Goal: Task Accomplishment & Management: Manage account settings

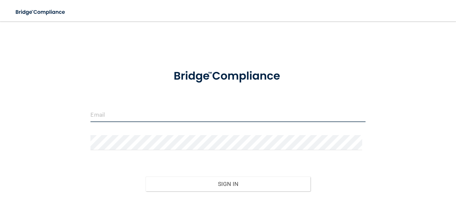
click at [155, 113] on input "email" at bounding box center [228, 114] width 275 height 15
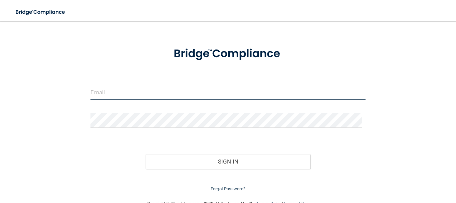
scroll to position [33, 0]
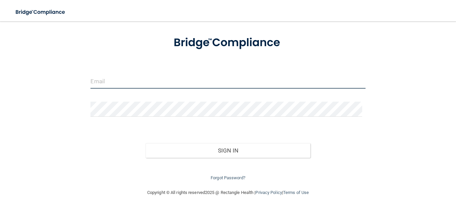
type input "totaldental8@yahoo.com"
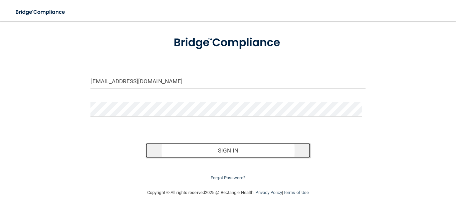
click at [209, 153] on button "Sign In" at bounding box center [228, 150] width 165 height 15
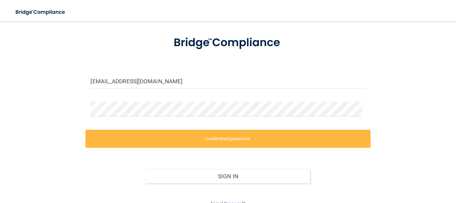
click at [236, 121] on div at bounding box center [227, 112] width 285 height 20
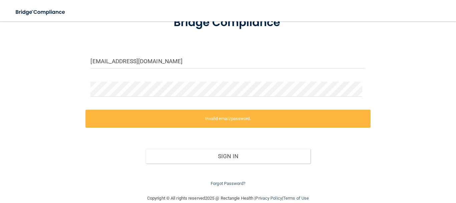
scroll to position [64, 0]
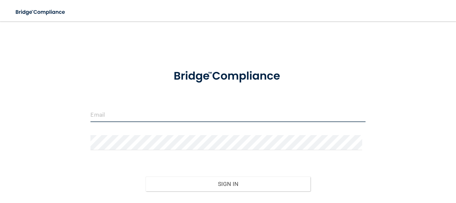
click at [216, 117] on input "email" at bounding box center [228, 114] width 275 height 15
type input "totaldental8@yahoo.com"
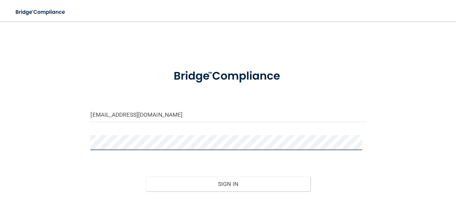
click at [146, 176] on button "Sign In" at bounding box center [228, 183] width 165 height 15
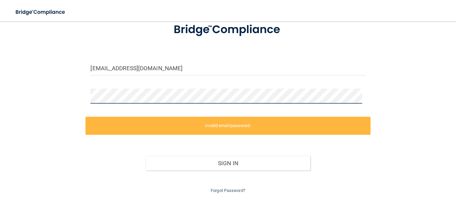
scroll to position [64, 0]
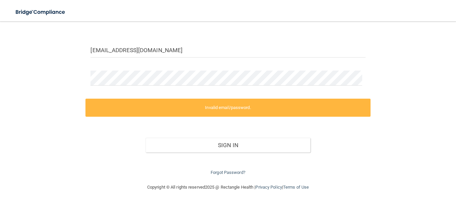
click at [167, 102] on label "Invalid email/password." at bounding box center [227, 108] width 285 height 18
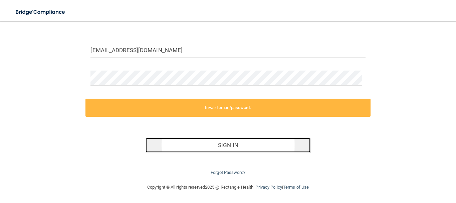
click at [238, 140] on button "Sign In" at bounding box center [228, 145] width 165 height 15
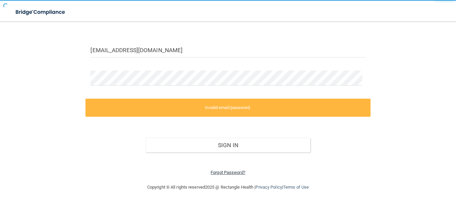
click at [234, 173] on link "Forgot Password?" at bounding box center [228, 172] width 35 height 5
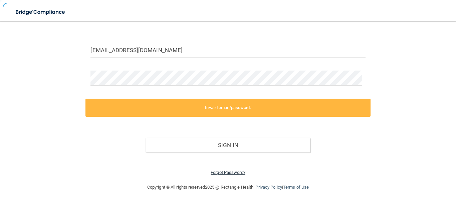
scroll to position [45, 0]
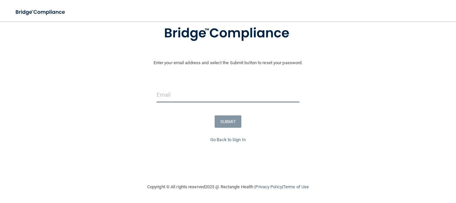
drag, startPoint x: 191, startPoint y: 91, endPoint x: 193, endPoint y: 97, distance: 6.9
click at [191, 91] on input "email" at bounding box center [228, 94] width 143 height 15
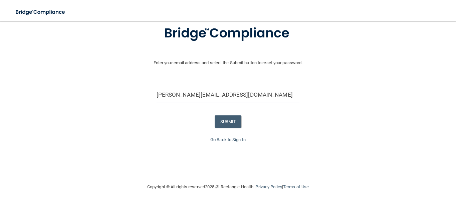
drag, startPoint x: 232, startPoint y: 98, endPoint x: 79, endPoint y: 83, distance: 153.3
click at [78, 84] on form "Enter your email address and select the Submit button to reset your password. s…" at bounding box center [228, 76] width 450 height 120
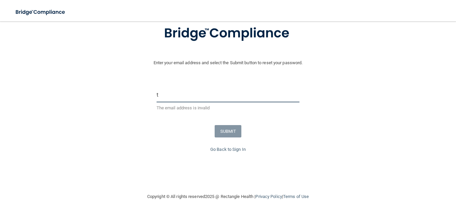
type input "[EMAIL_ADDRESS][DOMAIN_NAME]"
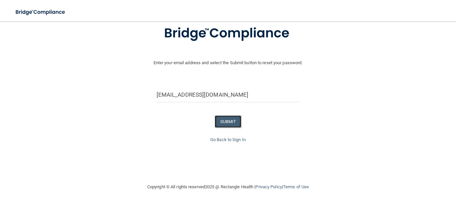
click at [227, 124] on button "SUBMIT" at bounding box center [228, 121] width 27 height 12
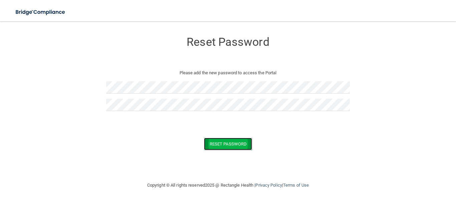
click at [230, 149] on button "Reset Password" at bounding box center [228, 144] width 48 height 12
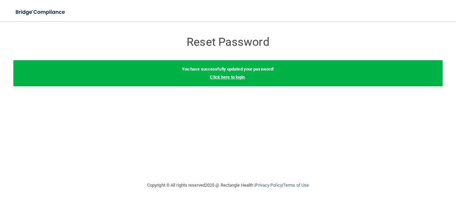
click at [235, 76] on link "Click here to login" at bounding box center [227, 76] width 35 height 5
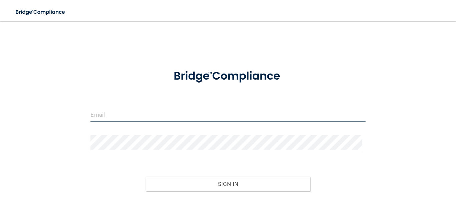
click at [187, 118] on input "email" at bounding box center [228, 114] width 275 height 15
type input "[EMAIL_ADDRESS][DOMAIN_NAME]"
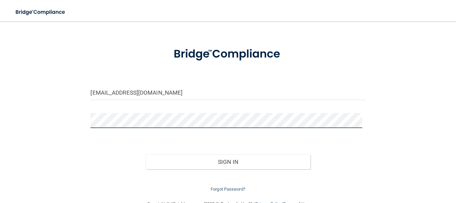
scroll to position [33, 0]
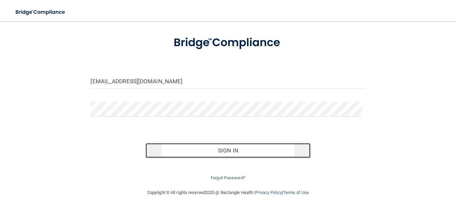
click at [220, 150] on button "Sign In" at bounding box center [228, 150] width 165 height 15
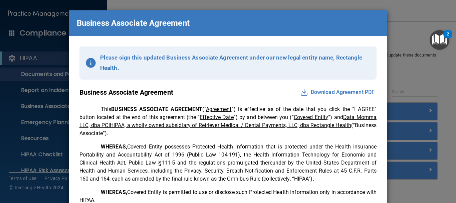
click at [318, 95] on button "Download Agreement PDF" at bounding box center [337, 92] width 78 height 11
click at [313, 88] on button "Download Agreement PDF" at bounding box center [337, 92] width 78 height 11
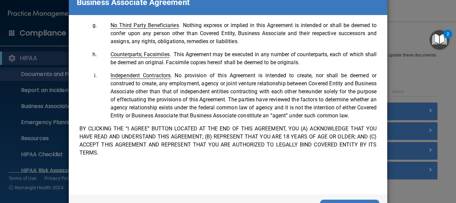
scroll to position [49, 0]
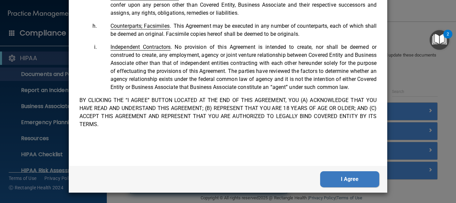
click at [328, 176] on button "I Agree" at bounding box center [349, 179] width 59 height 16
click at [328, 175] on button "I Agree" at bounding box center [349, 179] width 59 height 16
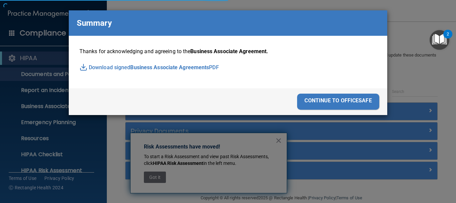
scroll to position [0, 0]
click at [111, 71] on p "Download signed Business Associate Agreements PDF" at bounding box center [227, 67] width 297 height 10
click at [341, 99] on div "continue to officesafe" at bounding box center [338, 102] width 82 height 16
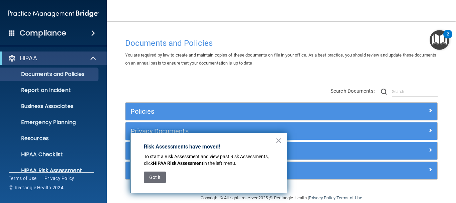
click at [165, 184] on div "Got it" at bounding box center [155, 177] width 22 height 18
click at [161, 173] on button "Got it" at bounding box center [155, 176] width 22 height 11
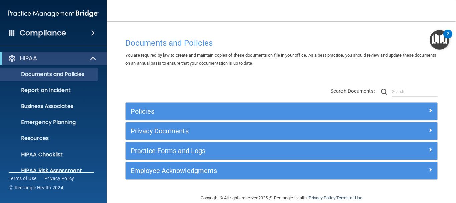
click at [435, 41] on img "Open Resource Center, 2 new notifications" at bounding box center [440, 40] width 20 height 20
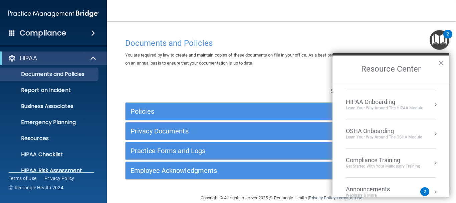
scroll to position [33, 0]
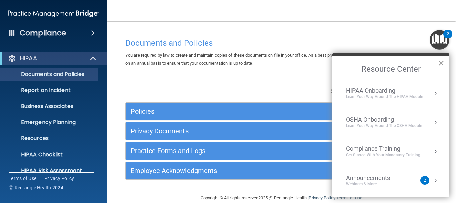
click at [443, 61] on button "×" at bounding box center [441, 62] width 6 height 11
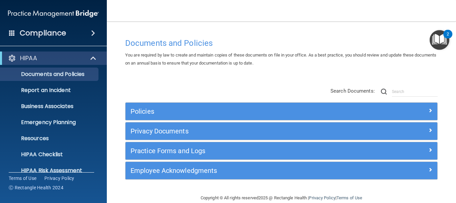
scroll to position [11, 0]
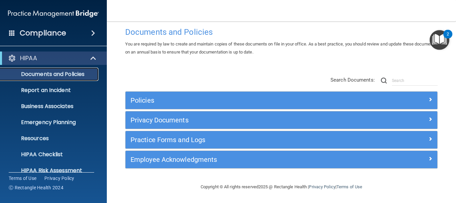
click at [77, 78] on link "Documents and Policies" at bounding box center [45, 73] width 105 height 13
click at [71, 55] on div "HIPAA" at bounding box center [44, 58] width 82 height 8
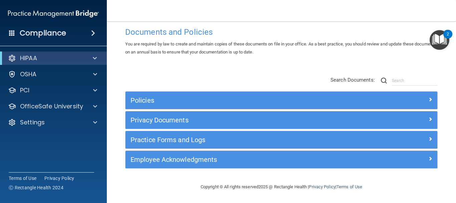
click at [65, 30] on h4 "Compliance" at bounding box center [43, 32] width 46 height 9
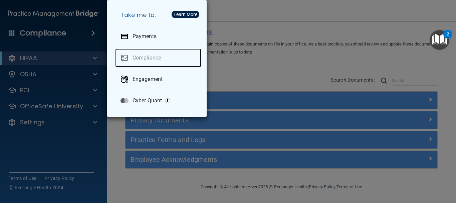
click at [165, 51] on link "Compliance" at bounding box center [158, 57] width 86 height 19
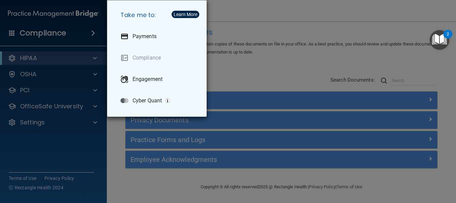
click at [250, 73] on div "Take me to: Payments Compliance Engagement Cyber Quant" at bounding box center [228, 101] width 456 height 203
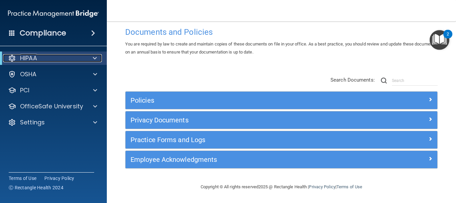
click at [89, 56] on div at bounding box center [93, 58] width 16 height 8
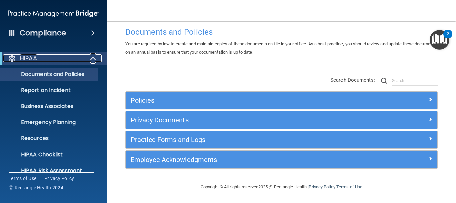
drag, startPoint x: 91, startPoint y: 54, endPoint x: 108, endPoint y: 29, distance: 29.8
click at [91, 54] on span at bounding box center [94, 58] width 6 height 8
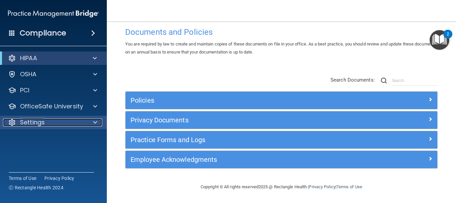
click at [58, 120] on div "Settings" at bounding box center [44, 122] width 83 height 8
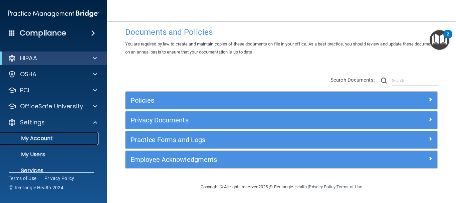
click at [49, 143] on link "My Account" at bounding box center [45, 138] width 105 height 13
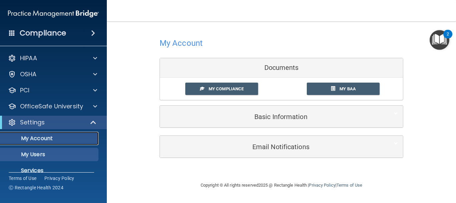
scroll to position [26, 0]
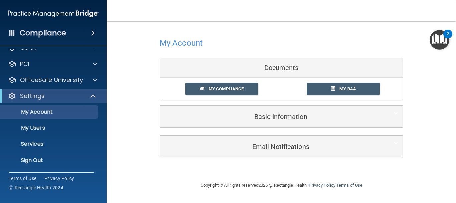
click at [265, 128] on div "Basic Information Full Name [PERSON_NAME] [PERSON_NAME] Last Name [PERSON_NAME]…" at bounding box center [282, 116] width 244 height 22
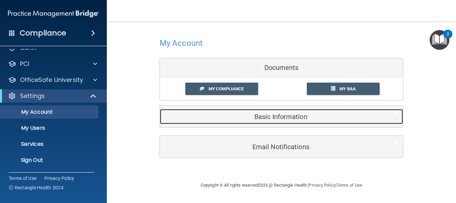
click at [259, 114] on h5 "Basic Information" at bounding box center [271, 116] width 213 height 7
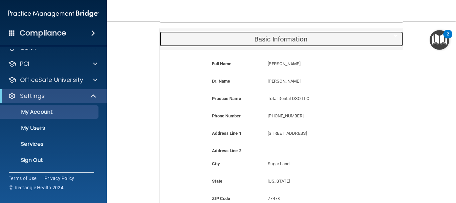
scroll to position [100, 0]
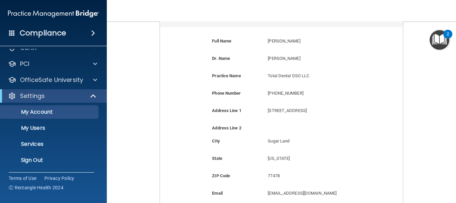
click at [297, 64] on div "[PERSON_NAME] [PERSON_NAME]" at bounding box center [319, 60] width 112 height 12
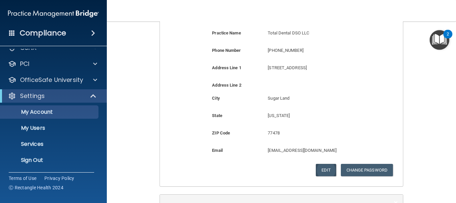
scroll to position [191, 0]
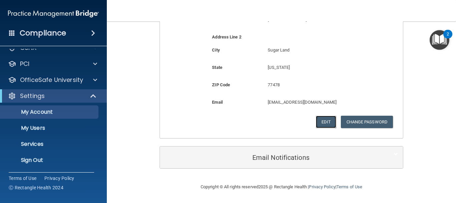
click at [320, 120] on button "Edit" at bounding box center [326, 122] width 20 height 12
select select "43"
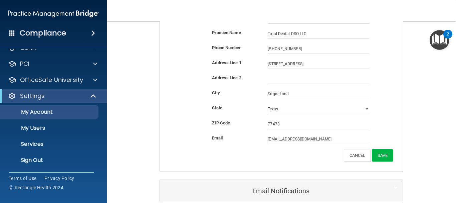
scroll to position [53, 0]
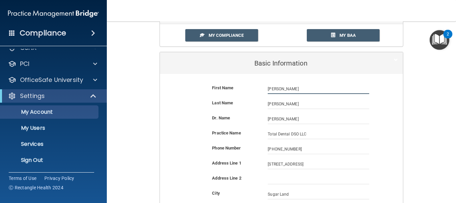
drag, startPoint x: 291, startPoint y: 89, endPoint x: 292, endPoint y: 101, distance: 11.4
click at [291, 90] on input "[PERSON_NAME]" at bounding box center [319, 89] width 102 height 10
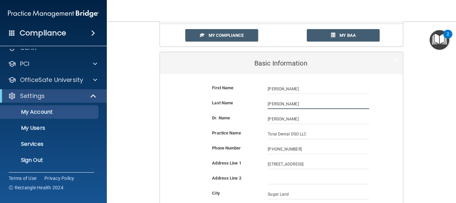
click at [291, 101] on input "[PERSON_NAME]" at bounding box center [319, 104] width 102 height 10
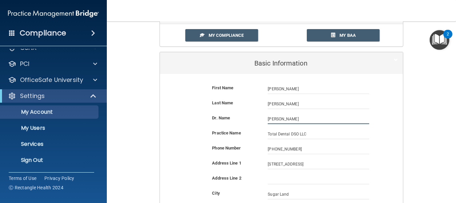
click at [290, 118] on input "[PERSON_NAME]" at bounding box center [319, 119] width 102 height 10
drag, startPoint x: 301, startPoint y: 119, endPoint x: 193, endPoint y: 105, distance: 109.4
click at [193, 105] on form "First Name [PERSON_NAME] [PERSON_NAME] Last Name [PERSON_NAME] Dr. Name [PERSON…" at bounding box center [281, 173] width 233 height 188
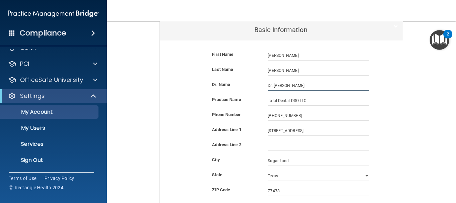
type input "Dr. [PERSON_NAME]"
click at [383, 130] on div "Address Line 1 [STREET_ADDRESS]" at bounding box center [281, 131] width 233 height 10
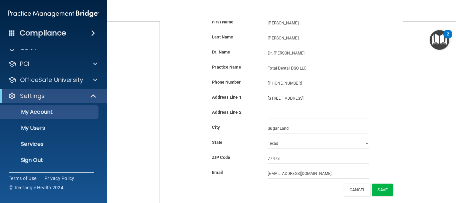
scroll to position [120, 0]
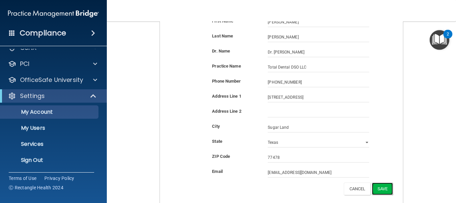
click at [373, 189] on button "Save" at bounding box center [382, 188] width 21 height 12
click at [373, 189] on div "Edit Change Password Cancel Save" at bounding box center [281, 188] width 233 height 12
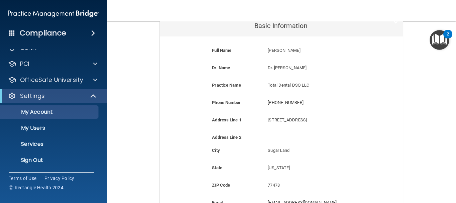
scroll to position [191, 0]
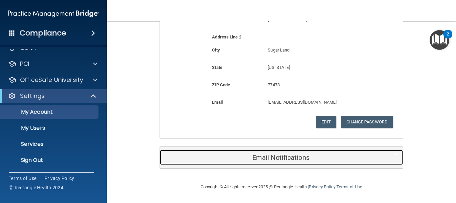
click at [299, 152] on div "Email Notifications" at bounding box center [271, 157] width 223 height 15
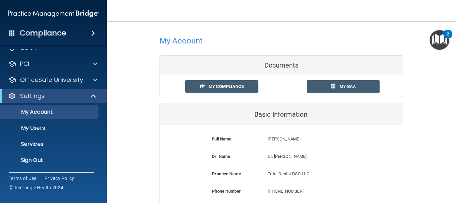
scroll to position [2, 0]
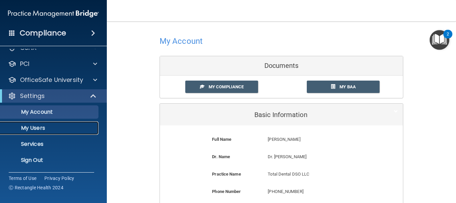
click at [38, 130] on p "My Users" at bounding box center [49, 128] width 91 height 7
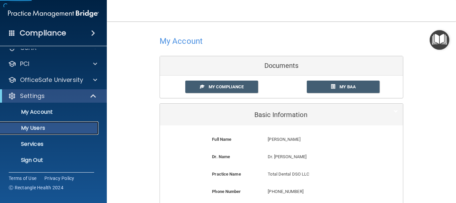
select select "20"
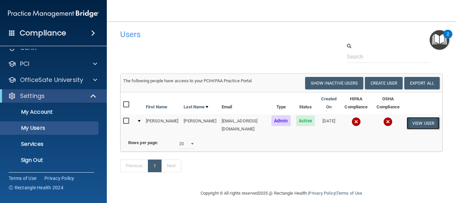
drag, startPoint x: 423, startPoint y: 121, endPoint x: 420, endPoint y: 121, distance: 3.7
click at [424, 121] on button "View User" at bounding box center [423, 123] width 33 height 12
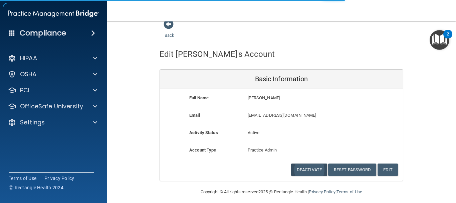
scroll to position [14, 0]
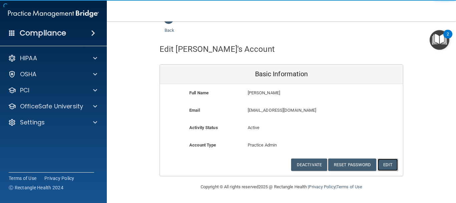
click at [391, 167] on button "Edit" at bounding box center [388, 164] width 20 height 12
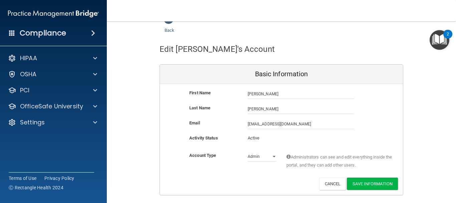
click at [269, 89] on div "First Name [PERSON_NAME] [PERSON_NAME] Last Name [PERSON_NAME] Email [EMAIL_ADD…" at bounding box center [281, 139] width 243 height 111
drag, startPoint x: 269, startPoint y: 91, endPoint x: 213, endPoint y: 83, distance: 56.3
click at [214, 84] on div "First Name [PERSON_NAME] [PERSON_NAME] Last Name [PERSON_NAME] Email [EMAIL_ADD…" at bounding box center [281, 139] width 243 height 111
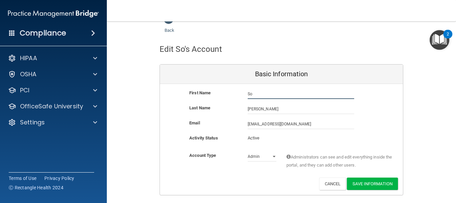
type input "S"
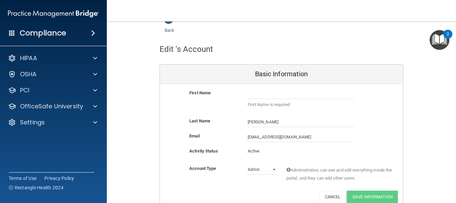
click at [394, 129] on div "Last Name [PERSON_NAME]" at bounding box center [281, 124] width 243 height 15
click at [456, 11] on nav "Toggle navigation [PERSON_NAME] [EMAIL_ADDRESS][DOMAIN_NAME] Manage My Enterpri…" at bounding box center [281, 10] width 349 height 21
drag, startPoint x: 336, startPoint y: 196, endPoint x: 333, endPoint y: 189, distance: 7.3
click at [335, 195] on button "Cancel" at bounding box center [332, 196] width 27 height 12
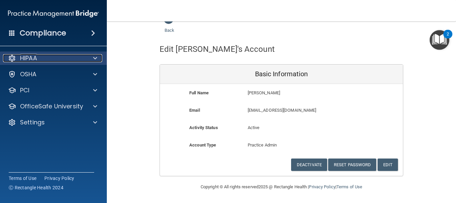
click at [43, 57] on div "HIPAA" at bounding box center [44, 58] width 83 height 8
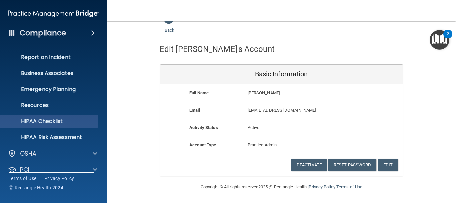
scroll to position [74, 0]
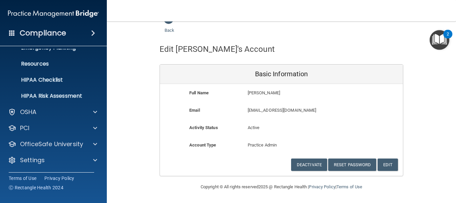
click at [57, 170] on div "HIPAA Documents and Policies Report an Incident Business Associates Emergency P…" at bounding box center [53, 73] width 107 height 198
click at [58, 168] on div "HIPAA Documents and Policies Report an Incident Business Associates Emergency P…" at bounding box center [53, 73] width 107 height 198
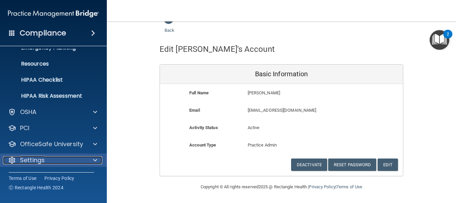
click at [58, 162] on div "Settings" at bounding box center [44, 160] width 83 height 8
click at [43, 158] on p "Settings" at bounding box center [32, 160] width 25 height 8
click at [46, 157] on div "Settings" at bounding box center [44, 160] width 83 height 8
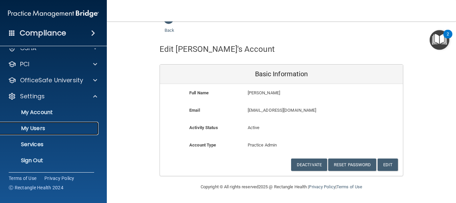
click at [46, 126] on p "My Users" at bounding box center [49, 128] width 91 height 7
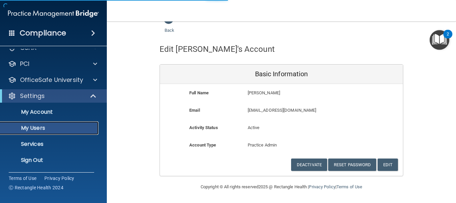
scroll to position [26, 0]
select select "20"
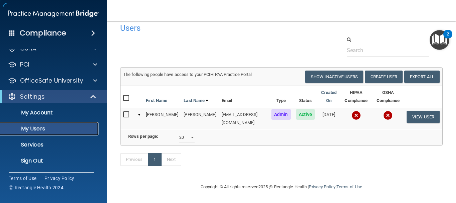
scroll to position [15, 0]
click at [376, 71] on button "Create User" at bounding box center [384, 76] width 38 height 12
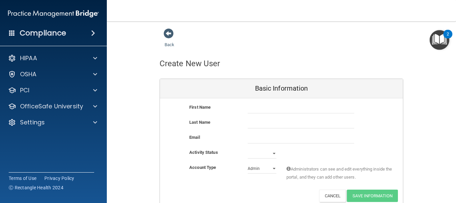
scroll to position [31, 0]
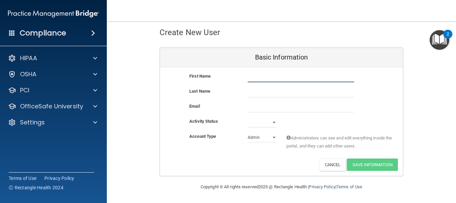
click at [257, 76] on input "text" at bounding box center [301, 77] width 107 height 10
type input "[PERSON_NAME]"
type input "To"
click at [259, 109] on input "email" at bounding box center [301, 107] width 107 height 10
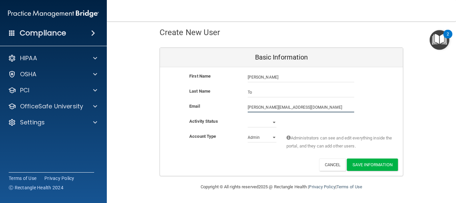
type input "[PERSON_NAME][EMAIL_ADDRESS][DOMAIN_NAME]"
click at [271, 126] on select "Active Inactive" at bounding box center [262, 122] width 29 height 10
select select "active"
click at [248, 117] on select "Active Inactive" at bounding box center [262, 122] width 29 height 10
click at [244, 139] on div "Admin Member" at bounding box center [262, 137] width 39 height 10
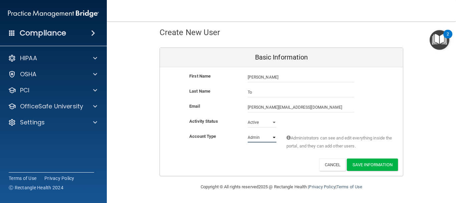
click at [248, 138] on select "Admin Member" at bounding box center [262, 137] width 29 height 10
click at [248, 132] on select "Admin Member" at bounding box center [262, 137] width 29 height 10
click at [353, 163] on button "Save Information" at bounding box center [372, 164] width 51 height 12
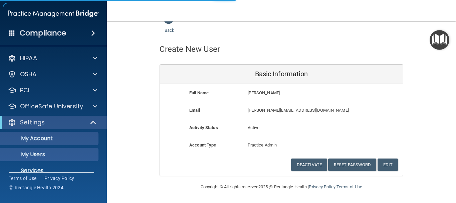
scroll to position [59, 0]
select select "20"
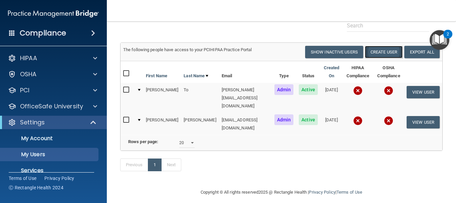
click at [379, 52] on button "Create User" at bounding box center [384, 52] width 38 height 12
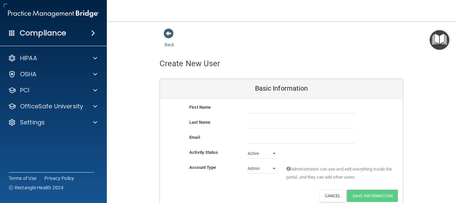
click at [278, 102] on div "First Name Last Name Email Activity Status Active Active Inactive Account Type …" at bounding box center [281, 152] width 243 height 109
click at [275, 111] on input "text" at bounding box center [301, 108] width 107 height 10
type input "K"
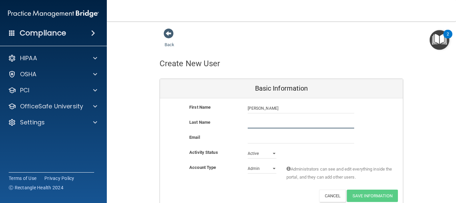
click at [261, 123] on input "text" at bounding box center [301, 123] width 107 height 10
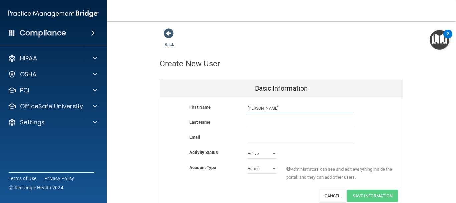
drag, startPoint x: 288, startPoint y: 107, endPoint x: 256, endPoint y: 104, distance: 31.9
click at [256, 104] on input "[PERSON_NAME]" at bounding box center [301, 108] width 107 height 10
type input "Rania"
drag, startPoint x: 270, startPoint y: 117, endPoint x: 270, endPoint y: 121, distance: 4.0
click at [271, 117] on div "First Name [PERSON_NAME]" at bounding box center [281, 110] width 243 height 15
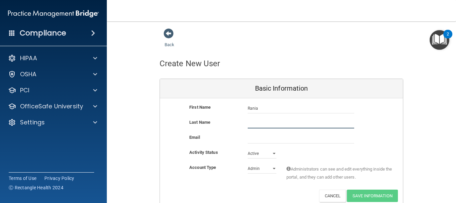
click at [272, 124] on input "text" at bounding box center [301, 123] width 107 height 10
type input "V"
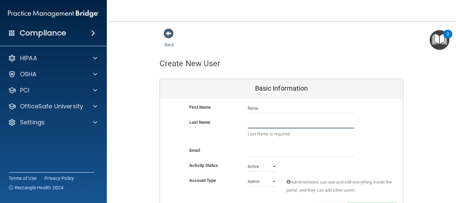
paste input "[PERSON_NAME]"
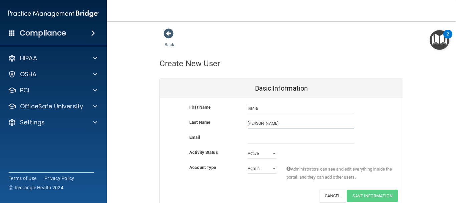
click at [248, 121] on input "[PERSON_NAME]" at bounding box center [301, 123] width 107 height 10
type input "[PERSON_NAME]"
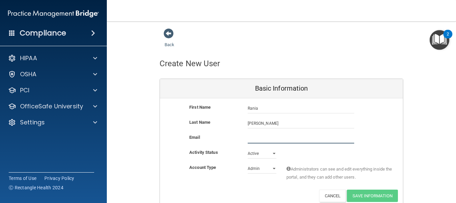
click at [271, 141] on input "email" at bounding box center [301, 138] width 107 height 10
type input "[EMAIL_ADDRESS][DOMAIN_NAME]"
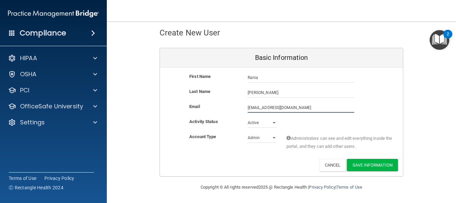
scroll to position [31, 0]
drag, startPoint x: 261, startPoint y: 135, endPoint x: 260, endPoint y: 140, distance: 4.4
click at [261, 135] on select "Admin Member" at bounding box center [262, 137] width 29 height 10
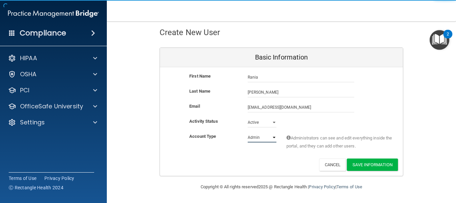
select select "practice_member"
click at [248, 132] on select "Admin Member" at bounding box center [262, 137] width 29 height 10
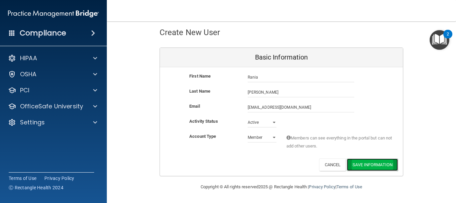
click at [385, 164] on button "Save Information" at bounding box center [372, 164] width 51 height 12
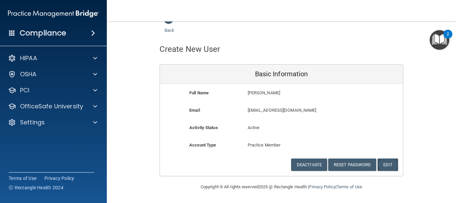
scroll to position [14, 0]
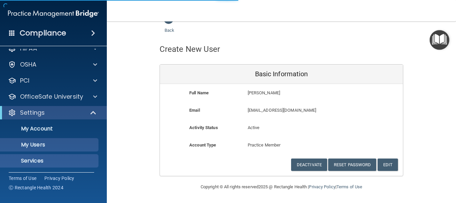
scroll to position [15, 0]
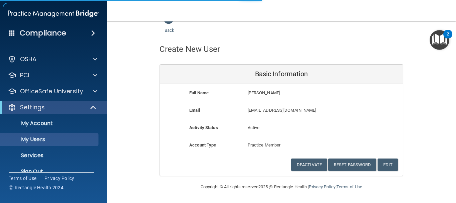
select select "20"
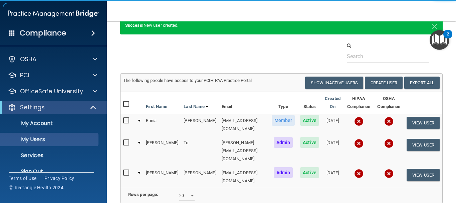
scroll to position [10, 0]
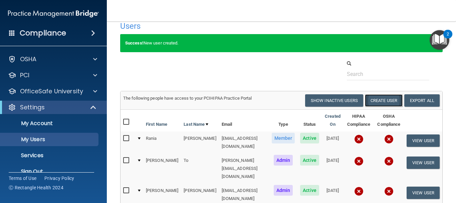
click at [373, 96] on button "Create User" at bounding box center [384, 100] width 38 height 12
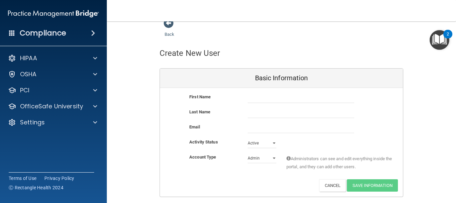
click at [262, 107] on div "First Name" at bounding box center [281, 100] width 243 height 15
click at [265, 101] on input "text" at bounding box center [301, 98] width 107 height 10
type input "Badira"
type input "[PERSON_NAME]"
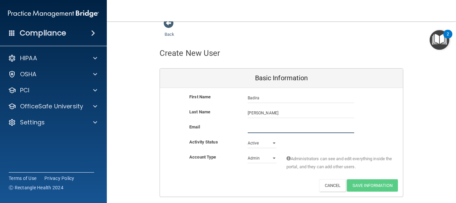
click at [279, 125] on input "email" at bounding box center [301, 128] width 107 height 10
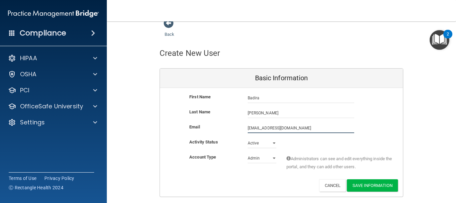
type input "[EMAIL_ADDRESS][DOMAIN_NAME]"
click at [258, 147] on select "Active Inactive" at bounding box center [262, 143] width 29 height 10
drag, startPoint x: 293, startPoint y: 144, endPoint x: 257, endPoint y: 154, distance: 37.2
click at [293, 144] on div "Activity Status Active Active Inactive" at bounding box center [281, 143] width 243 height 10
click at [254, 162] on select "Admin Member" at bounding box center [262, 158] width 29 height 10
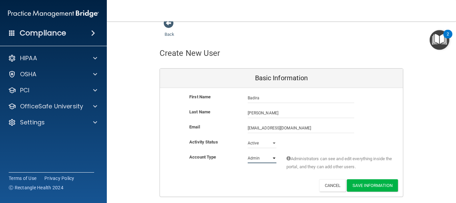
select select "practice_member"
click at [248, 153] on select "Admin Member" at bounding box center [262, 158] width 29 height 10
drag, startPoint x: 364, startPoint y: 183, endPoint x: 358, endPoint y: 180, distance: 6.8
click at [364, 183] on button "Save Information" at bounding box center [372, 185] width 51 height 12
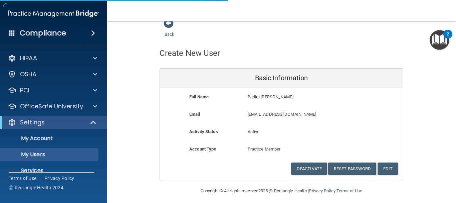
select select "20"
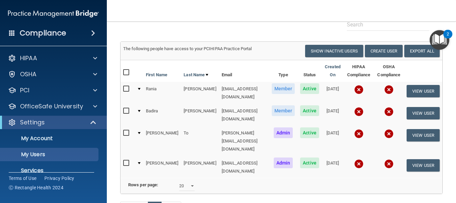
scroll to position [25, 0]
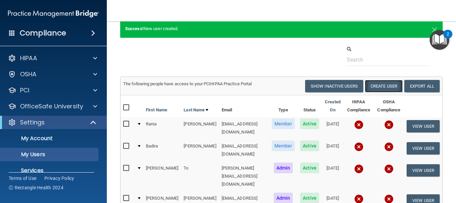
click at [372, 89] on button "Create User" at bounding box center [384, 86] width 38 height 12
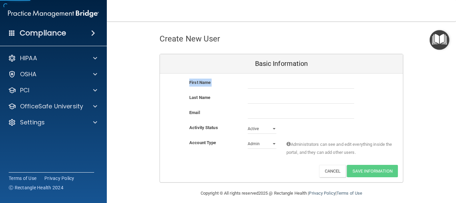
click at [253, 89] on div "First Name" at bounding box center [281, 85] width 243 height 15
click at [260, 85] on input "text" at bounding box center [301, 83] width 107 height 10
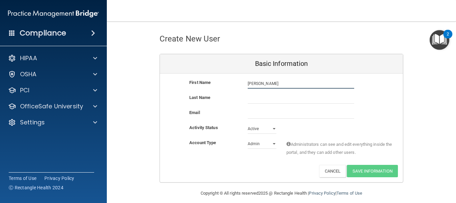
type input "[PERSON_NAME]"
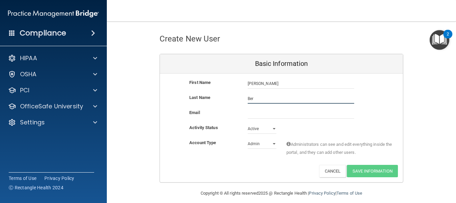
type input "Ber"
drag, startPoint x: 254, startPoint y: 108, endPoint x: 253, endPoint y: 112, distance: 3.7
click at [254, 109] on div "First Name [PERSON_NAME] [PERSON_NAME] Last Name Ber Email Activity Status Acti…" at bounding box center [281, 127] width 243 height 109
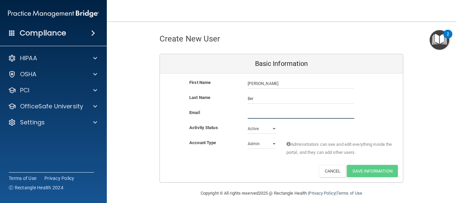
click at [250, 112] on input "email" at bounding box center [301, 114] width 107 height 10
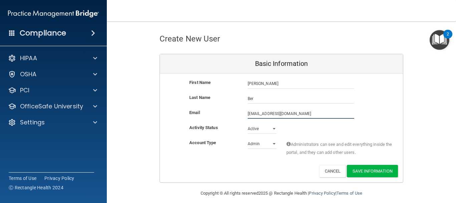
type input "[EMAIL_ADDRESS][DOMAIN_NAME]"
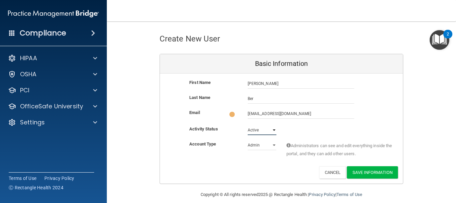
click at [259, 133] on select "Active Inactive" at bounding box center [262, 130] width 29 height 10
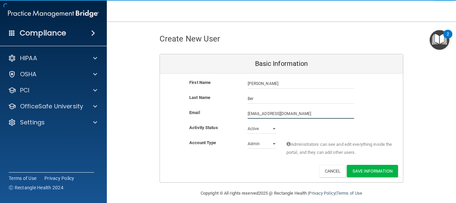
drag, startPoint x: 310, startPoint y: 118, endPoint x: 256, endPoint y: 144, distance: 59.9
click at [310, 118] on input "[EMAIL_ADDRESS][DOMAIN_NAME]" at bounding box center [301, 114] width 107 height 10
click at [252, 147] on select "Admin Member" at bounding box center [262, 144] width 29 height 10
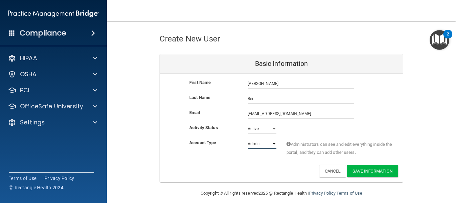
select select "practice_member"
click at [248, 139] on select "Admin Member" at bounding box center [262, 144] width 29 height 10
click at [380, 174] on button "Save Information" at bounding box center [372, 171] width 51 height 12
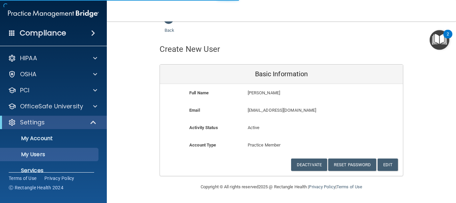
select select "20"
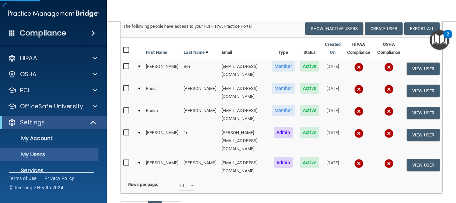
scroll to position [47, 0]
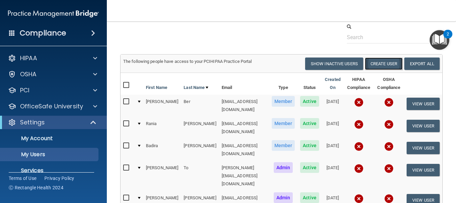
click at [382, 66] on button "Create User" at bounding box center [384, 63] width 38 height 12
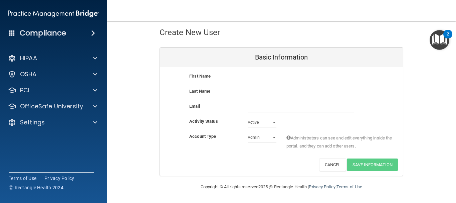
scroll to position [31, 0]
click at [299, 89] on input "text" at bounding box center [301, 92] width 107 height 10
drag, startPoint x: 298, startPoint y: 76, endPoint x: 300, endPoint y: 80, distance: 4.2
click at [298, 76] on input "text" at bounding box center [301, 77] width 107 height 10
type input "[PERSON_NAME]"
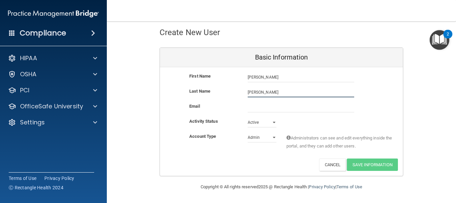
type input "[PERSON_NAME]"
click at [299, 107] on input "email" at bounding box center [301, 107] width 107 height 10
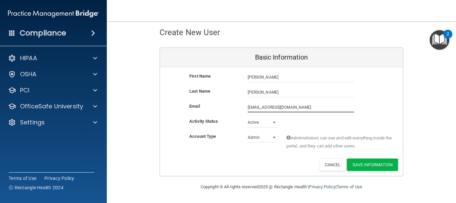
type input "[EMAIL_ADDRESS][DOMAIN_NAME]"
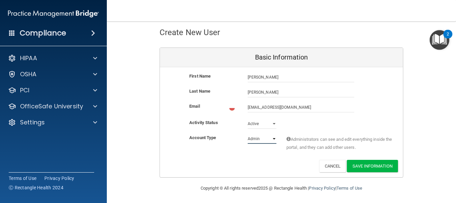
click at [267, 136] on select "Admin Member" at bounding box center [262, 139] width 29 height 10
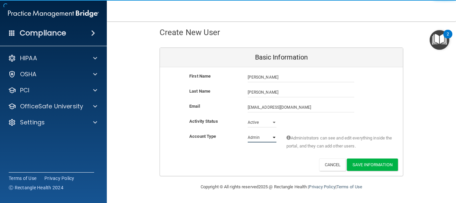
select select "practice_member"
click at [248, 132] on select "Admin Member" at bounding box center [262, 137] width 29 height 10
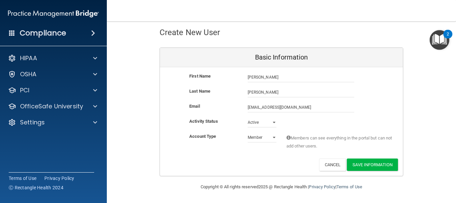
click at [367, 171] on div "First Name [PERSON_NAME] [PERSON_NAME] Last Name [PERSON_NAME] Email [EMAIL_ADD…" at bounding box center [281, 121] width 243 height 109
click at [367, 166] on button "Save Information" at bounding box center [372, 164] width 51 height 12
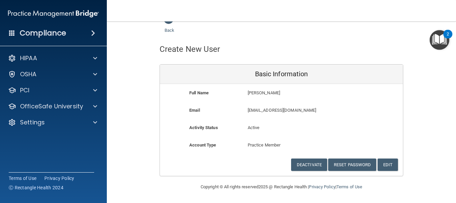
scroll to position [14, 0]
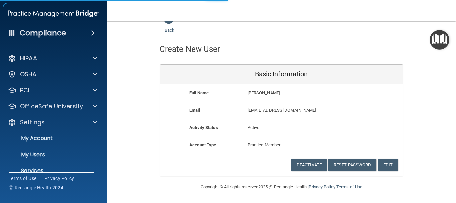
select select "20"
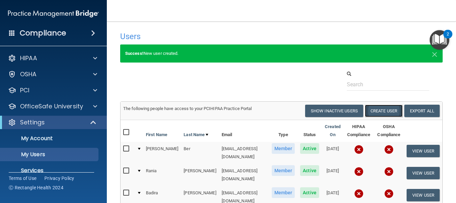
click at [379, 110] on button "Create User" at bounding box center [384, 111] width 38 height 12
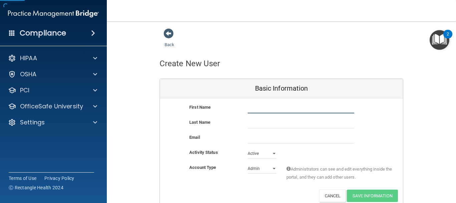
click at [251, 107] on input "text" at bounding box center [301, 108] width 107 height 10
type input "[PERSON_NAME]"
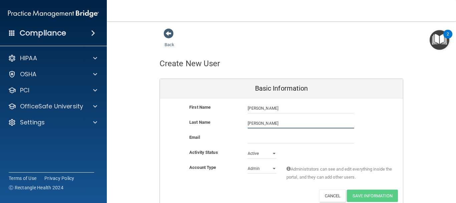
type input "[PERSON_NAME]"
click at [275, 149] on div "Active Inactive" at bounding box center [262, 153] width 39 height 10
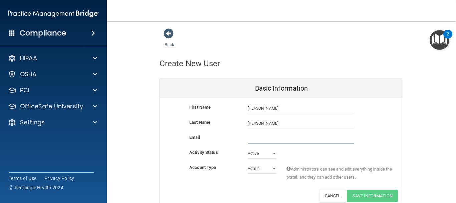
click at [273, 142] on input "email" at bounding box center [301, 138] width 107 height 10
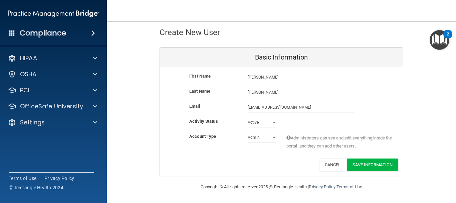
type input "[EMAIL_ADDRESS][DOMAIN_NAME]"
click at [255, 136] on select "Admin Member" at bounding box center [262, 137] width 29 height 10
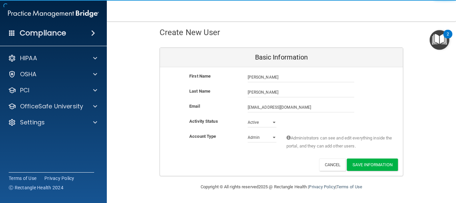
drag, startPoint x: 262, startPoint y: 159, endPoint x: 266, endPoint y: 161, distance: 4.3
click at [262, 159] on div "Deactivate Reset Password Edit Cancel Save Information" at bounding box center [281, 164] width 243 height 12
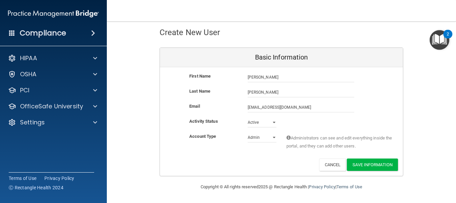
click at [273, 137] on div "Admin Member" at bounding box center [262, 137] width 39 height 10
click at [267, 134] on select "Admin Member" at bounding box center [262, 137] width 29 height 10
select select "practice_member"
click at [248, 132] on select "Admin Member" at bounding box center [262, 137] width 29 height 10
click at [369, 167] on button "Save Information" at bounding box center [372, 164] width 51 height 12
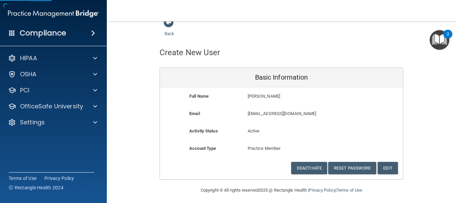
scroll to position [0, 0]
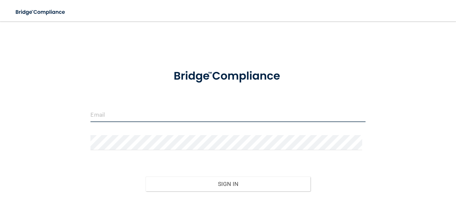
click at [199, 109] on input "email" at bounding box center [228, 114] width 275 height 15
type input "[EMAIL_ADDRESS][DOMAIN_NAME]"
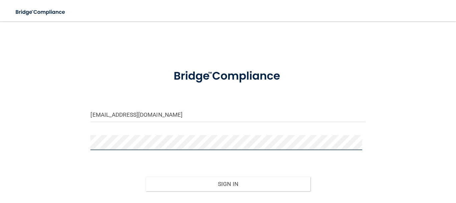
click at [146, 176] on button "Sign In" at bounding box center [228, 183] width 165 height 15
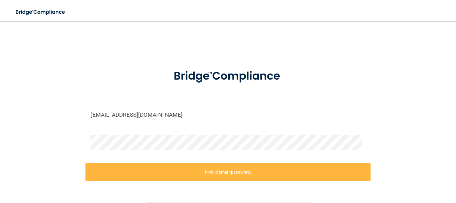
drag, startPoint x: 132, startPoint y: 151, endPoint x: 51, endPoint y: 135, distance: 82.7
click at [51, 135] on div "[EMAIL_ADDRESS][DOMAIN_NAME] Invalid email/password. You don't have permission …" at bounding box center [227, 134] width 429 height 213
click at [121, 139] on form "[EMAIL_ADDRESS][DOMAIN_NAME] Invalid email/password. You don't have permission …" at bounding box center [228, 150] width 275 height 179
drag, startPoint x: 128, startPoint y: 133, endPoint x: 0, endPoint y: 119, distance: 128.7
click at [0, 122] on main "[EMAIL_ADDRESS][DOMAIN_NAME] Invalid email/password. You don't have permission …" at bounding box center [228, 111] width 456 height 181
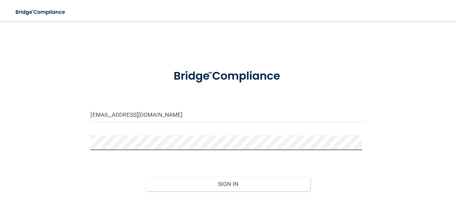
click at [146, 176] on button "Sign In" at bounding box center [228, 183] width 165 height 15
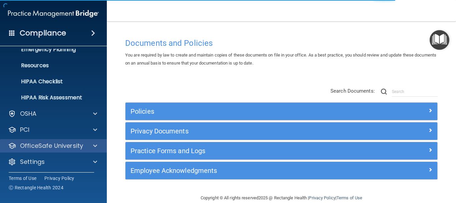
scroll to position [74, 0]
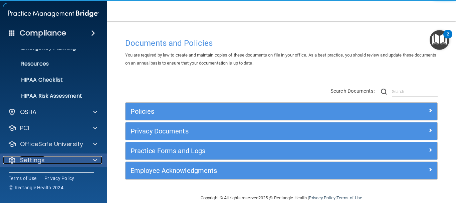
drag, startPoint x: 44, startPoint y: 160, endPoint x: 53, endPoint y: 160, distance: 9.0
click at [45, 160] on div "Settings" at bounding box center [44, 160] width 83 height 8
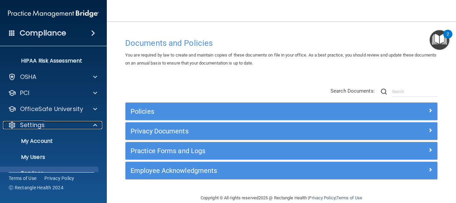
scroll to position [138, 0]
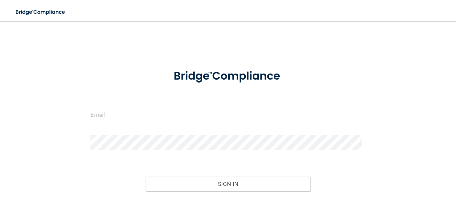
click at [188, 122] on div at bounding box center [227, 117] width 285 height 20
drag, startPoint x: 151, startPoint y: 114, endPoint x: 148, endPoint y: 122, distance: 8.1
click at [151, 115] on input "email" at bounding box center [228, 114] width 275 height 15
click at [100, 134] on form "Invalid email/password. You don't have permission to access that page. Sign In …" at bounding box center [228, 138] width 275 height 154
click at [109, 106] on form "Invalid email/password. You don't have permission to access that page. Sign In …" at bounding box center [228, 138] width 275 height 154
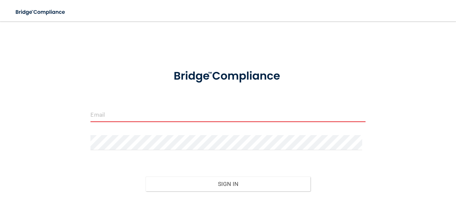
click at [106, 117] on input "email" at bounding box center [228, 114] width 275 height 15
type input "[EMAIL_ADDRESS][DOMAIN_NAME]"
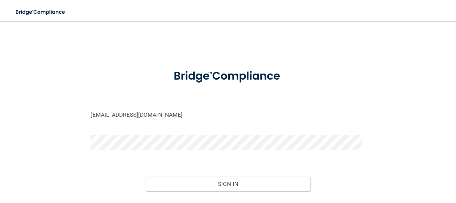
click at [104, 150] on div at bounding box center [227, 145] width 285 height 20
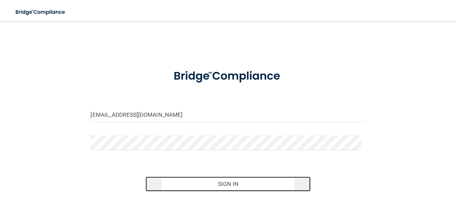
click at [183, 182] on button "Sign In" at bounding box center [228, 183] width 165 height 15
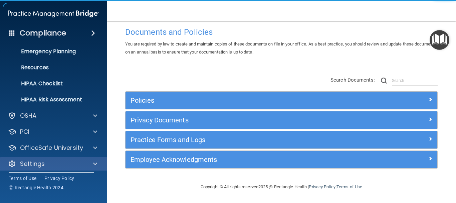
scroll to position [74, 0]
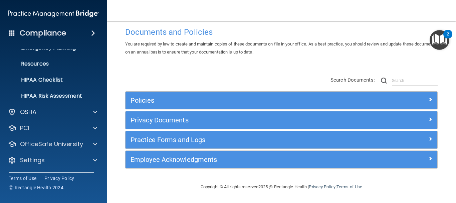
click at [61, 167] on div "HIPAA Documents and Policies Report an Incident Business Associates Emergency P…" at bounding box center [53, 73] width 107 height 198
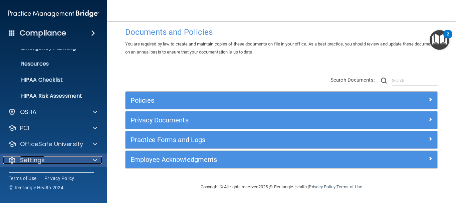
click at [62, 163] on div "Settings" at bounding box center [44, 160] width 83 height 8
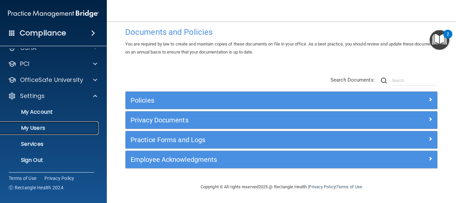
click at [37, 125] on p "My Users" at bounding box center [49, 128] width 91 height 7
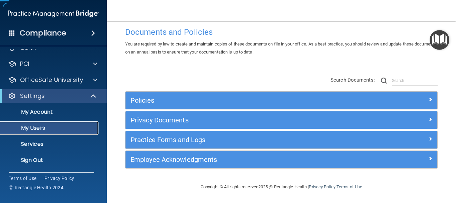
scroll to position [26, 0]
select select "20"
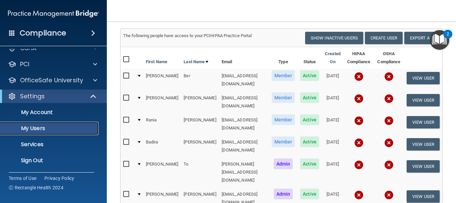
scroll to position [67, 0]
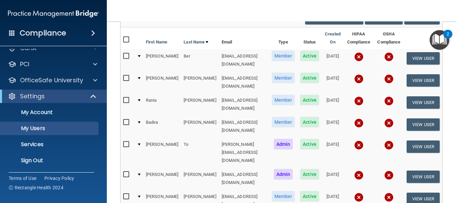
click at [125, 40] on input "checkbox" at bounding box center [127, 39] width 8 height 5
checkbox input "true"
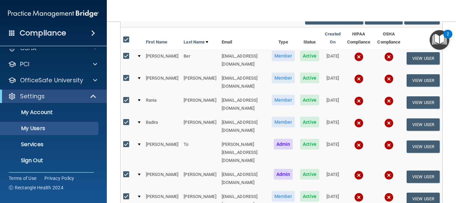
checkbox input "true"
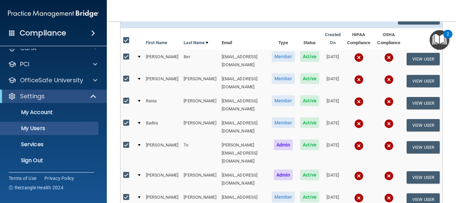
click at [124, 42] on input "checkbox" at bounding box center [127, 40] width 8 height 5
checkbox input "false"
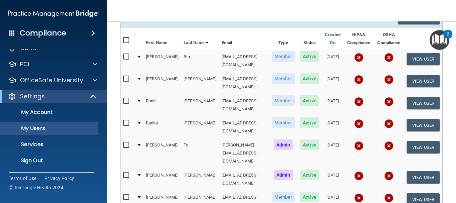
checkbox input "false"
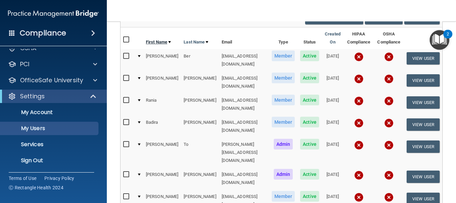
click at [150, 39] on link "First Name" at bounding box center [158, 42] width 25 height 8
click at [164, 38] on link "First Name" at bounding box center [158, 42] width 25 height 8
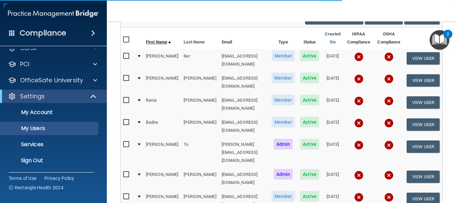
click at [164, 38] on link "First Name" at bounding box center [158, 42] width 25 height 8
click at [193, 36] on th "Last Name" at bounding box center [200, 38] width 38 height 22
select select "20"
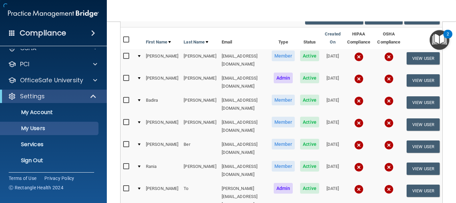
click at [190, 38] on link "Last Name" at bounding box center [196, 42] width 25 height 8
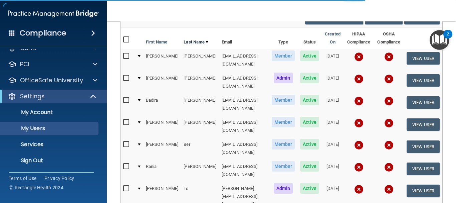
select select "20"
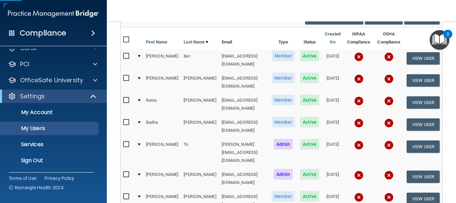
click at [206, 41] on div at bounding box center [207, 42] width 3 height 2
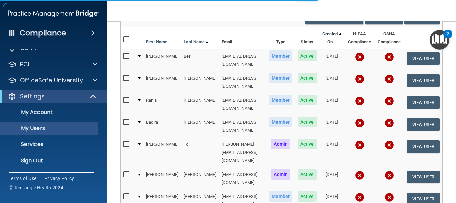
select select "20"
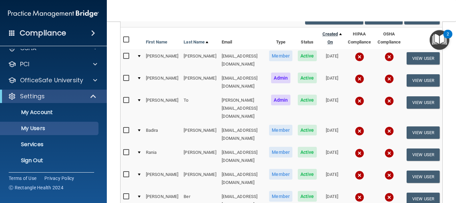
click at [322, 40] on link "Created On" at bounding box center [332, 38] width 20 height 16
select select "20"
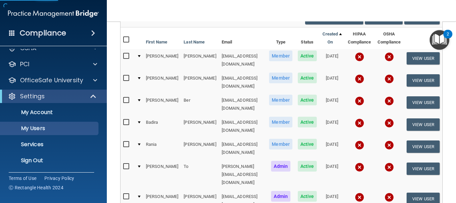
click at [322, 40] on link "Created On" at bounding box center [332, 38] width 20 height 16
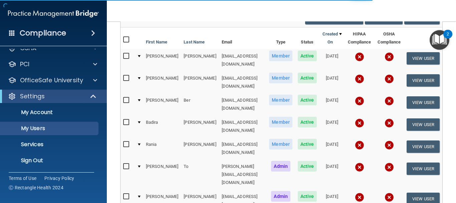
select select "20"
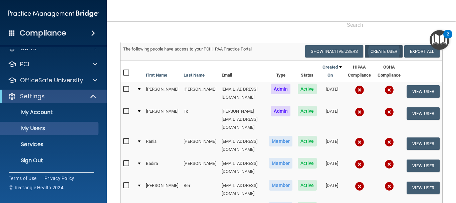
scroll to position [33, 0]
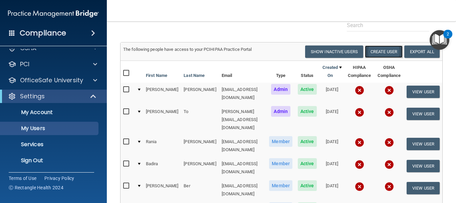
click at [377, 51] on button "Create User" at bounding box center [384, 51] width 38 height 12
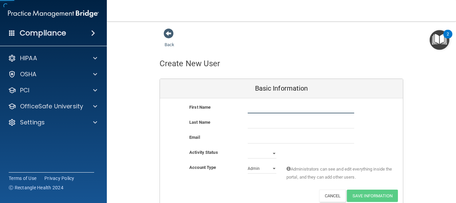
click at [307, 112] on input "text" at bounding box center [301, 108] width 107 height 10
type input "Karina"
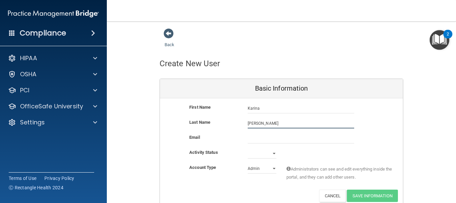
type input "Rodriguez"
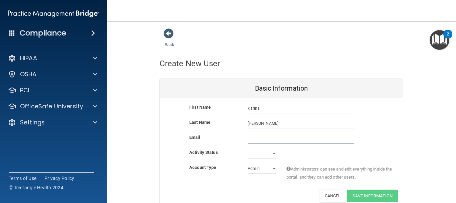
click at [304, 142] on input "email" at bounding box center [301, 138] width 107 height 10
type input "karinarodriquez72@yahoo.com"
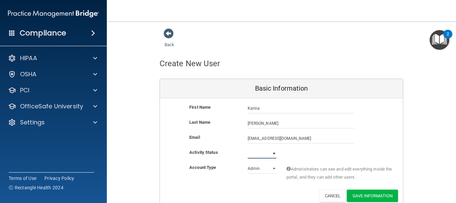
click at [258, 151] on select "Active Inactive" at bounding box center [262, 153] width 29 height 10
click at [261, 184] on div "Account Type Practice Admin Admin Member Financial Institution Business Associa…" at bounding box center [281, 173] width 243 height 21
drag, startPoint x: 268, startPoint y: 149, endPoint x: 269, endPoint y: 157, distance: 8.1
click at [268, 149] on select "Active Inactive" at bounding box center [262, 153] width 29 height 10
select select "inactive"
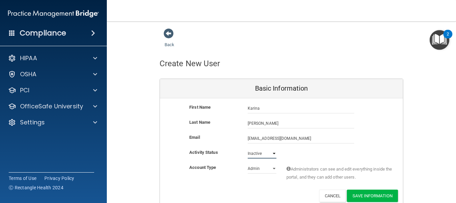
click at [248, 148] on select "Active Inactive" at bounding box center [262, 153] width 29 height 10
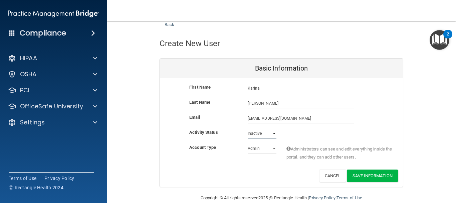
scroll to position [31, 0]
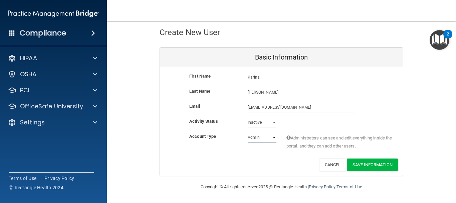
click at [260, 139] on select "Admin Member" at bounding box center [262, 137] width 29 height 10
select select "practice_member"
click at [248, 132] on select "Admin Member" at bounding box center [262, 137] width 29 height 10
click at [382, 163] on button "Save Information" at bounding box center [372, 164] width 51 height 12
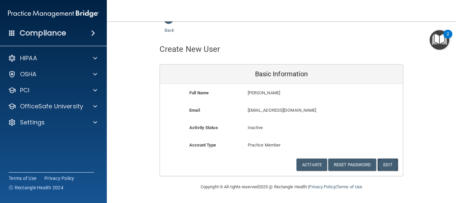
scroll to position [14, 0]
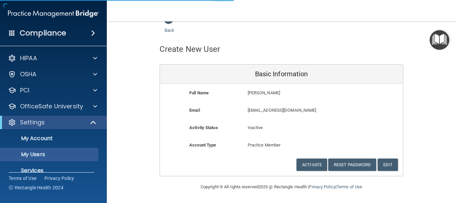
select select "20"
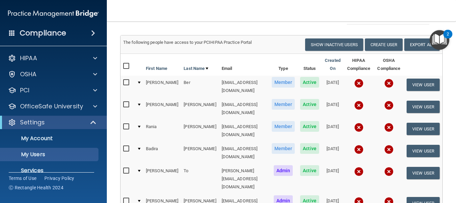
scroll to position [50, 0]
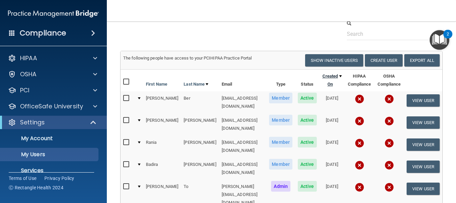
click at [322, 86] on link "Created On" at bounding box center [332, 80] width 20 height 16
select select "20"
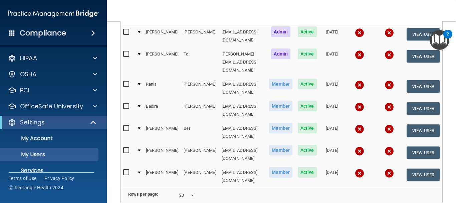
scroll to position [50, 0]
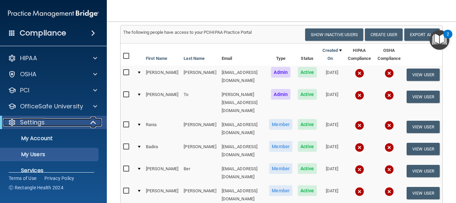
click at [47, 121] on div "Settings" at bounding box center [44, 122] width 82 height 8
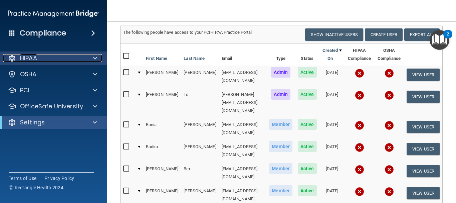
click at [101, 61] on div at bounding box center [94, 58] width 17 height 8
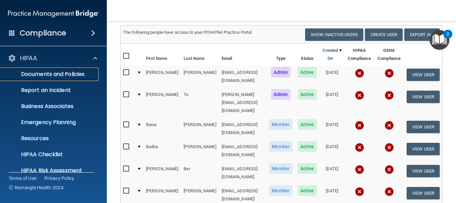
click at [83, 71] on p "Documents and Policies" at bounding box center [49, 74] width 91 height 7
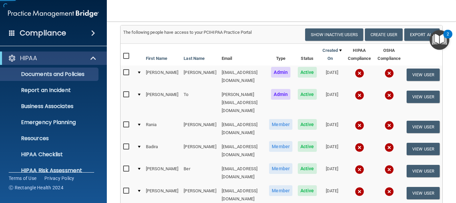
click at [61, 82] on ul "Documents and Policies Report an Incident Business Associates Emergency Plannin…" at bounding box center [53, 121] width 121 height 112
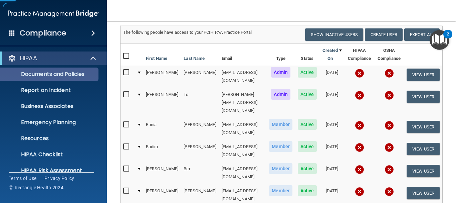
scroll to position [11, 0]
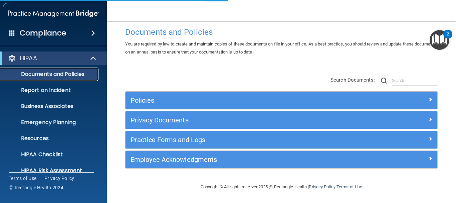
click at [59, 75] on p "Documents and Policies" at bounding box center [49, 74] width 91 height 7
click at [180, 94] on div "Policies" at bounding box center [282, 100] width 312 height 17
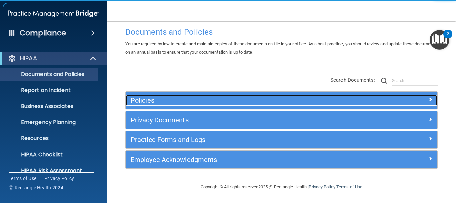
click at [192, 101] on h5 "Policies" at bounding box center [243, 100] width 224 height 7
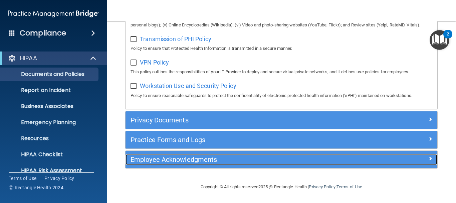
click at [208, 161] on h5 "Employee Acknowledgments" at bounding box center [243, 159] width 224 height 7
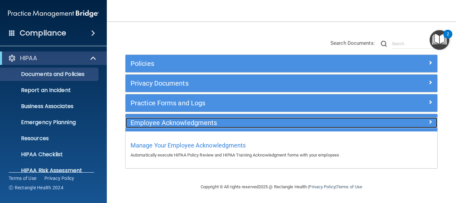
scroll to position [48, 0]
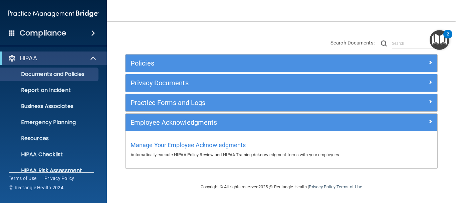
click at [221, 157] on p "Automatically execute HIPAA Policy Review and HIPAA Training Acknowledgment for…" at bounding box center [282, 155] width 302 height 8
drag, startPoint x: 143, startPoint y: 149, endPoint x: 154, endPoint y: 149, distance: 11.0
click at [145, 149] on div "Manage Your Employee Acknowledgments Automatically execute HIPAA Policy Review …" at bounding box center [282, 148] width 302 height 19
click at [173, 156] on p "Automatically execute HIPAA Policy Review and HIPAA Training Acknowledgment for…" at bounding box center [282, 155] width 302 height 8
click at [76, 129] on ul "Documents and Policies Report an Incident Business Associates Emergency Plannin…" at bounding box center [53, 121] width 121 height 112
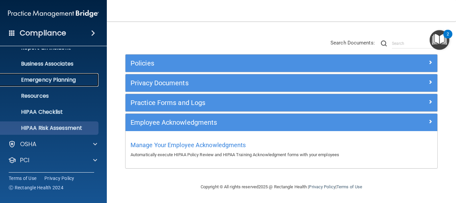
scroll to position [74, 0]
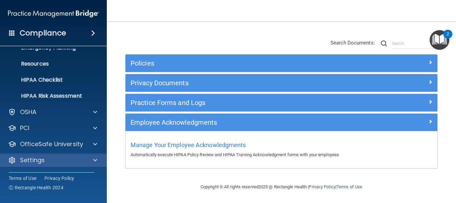
click at [48, 155] on div "Settings" at bounding box center [53, 159] width 107 height 13
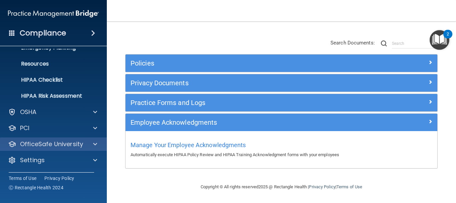
click at [68, 149] on div "OfficeSafe University" at bounding box center [53, 143] width 107 height 13
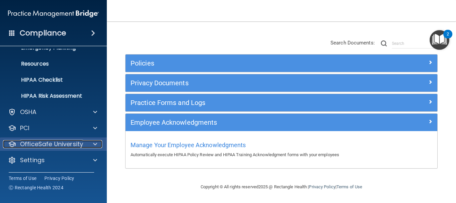
click at [88, 147] on div at bounding box center [94, 144] width 17 height 8
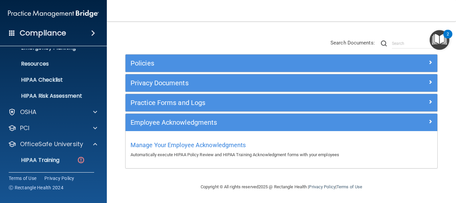
click at [100, 162] on li "HIPAA Training" at bounding box center [53, 159] width 121 height 13
click at [76, 155] on link "HIPAA Training" at bounding box center [45, 159] width 105 height 13
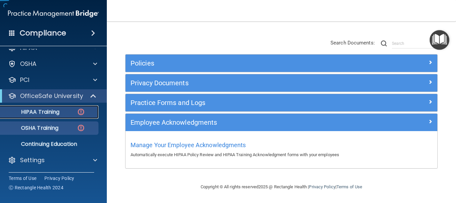
scroll to position [10, 0]
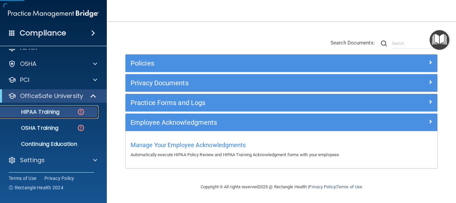
click at [72, 111] on div "HIPAA Training" at bounding box center [49, 112] width 91 height 7
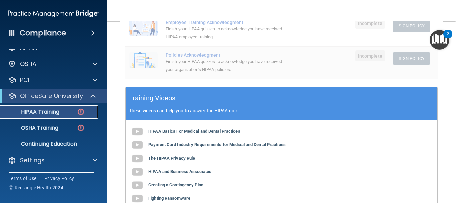
scroll to position [201, 0]
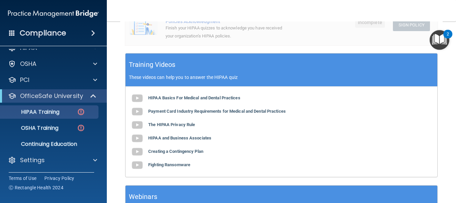
click at [445, 44] on img "Open Resource Center, 2 new notifications" at bounding box center [440, 40] width 20 height 20
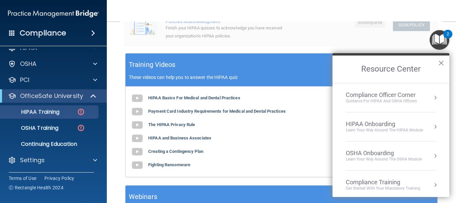
click at [441, 62] on button "×" at bounding box center [441, 62] width 6 height 11
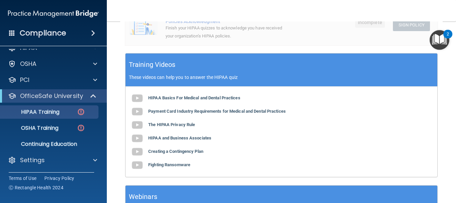
click at [443, 41] on img "Open Resource Center, 2 new notifications" at bounding box center [440, 40] width 20 height 20
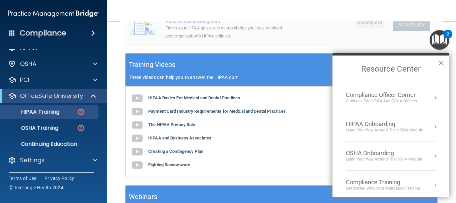
click at [373, 101] on div "Guidance for HIPAA and OSHA Officers" at bounding box center [381, 101] width 71 height 6
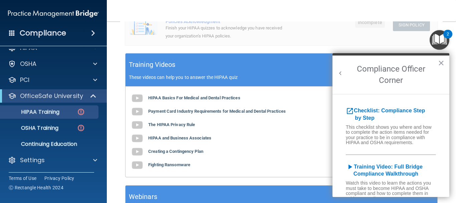
scroll to position [0, 0]
click at [435, 68] on h2 "Compliance Officer Corner" at bounding box center [391, 74] width 117 height 38
click at [438, 64] on button "×" at bounding box center [441, 62] width 6 height 11
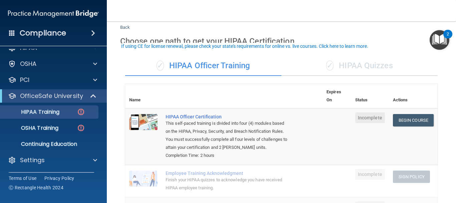
scroll to position [33, 0]
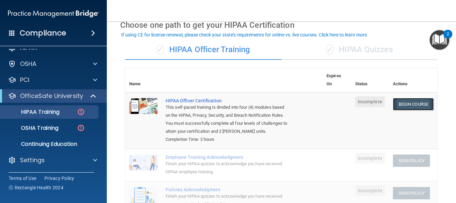
click at [416, 107] on link "Begin Course" at bounding box center [413, 104] width 41 height 12
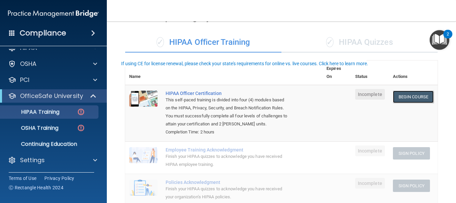
scroll to position [0, 0]
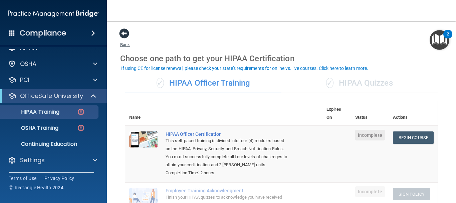
click at [129, 35] on span at bounding box center [124, 33] width 10 height 10
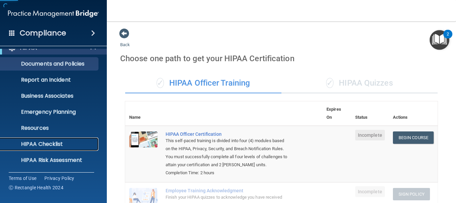
click at [57, 143] on p "HIPAA Checklist" at bounding box center [49, 144] width 91 height 7
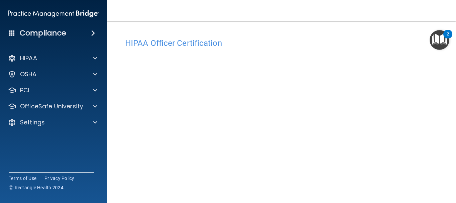
scroll to position [43, 0]
